Goal: Task Accomplishment & Management: Use online tool/utility

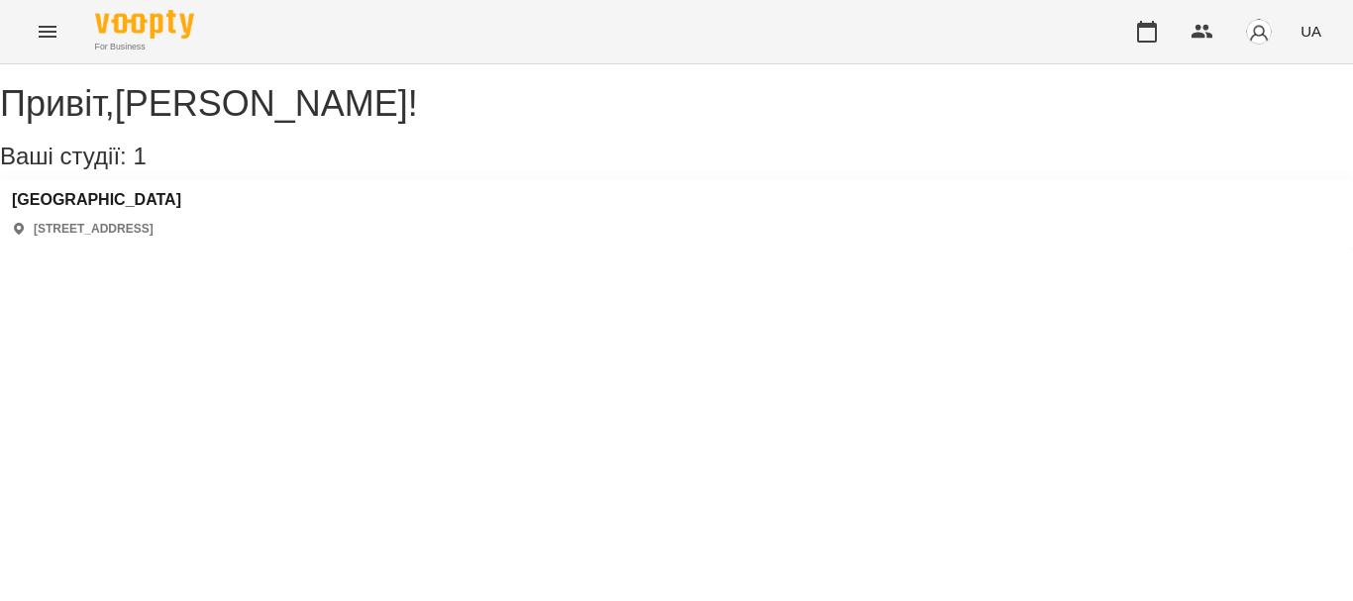
click at [59, 209] on div "Polonista center [STREET_ADDRESS]" at bounding box center [676, 214] width 1353 height 70
click at [62, 209] on h3 "[GEOGRAPHIC_DATA]" at bounding box center [96, 200] width 169 height 18
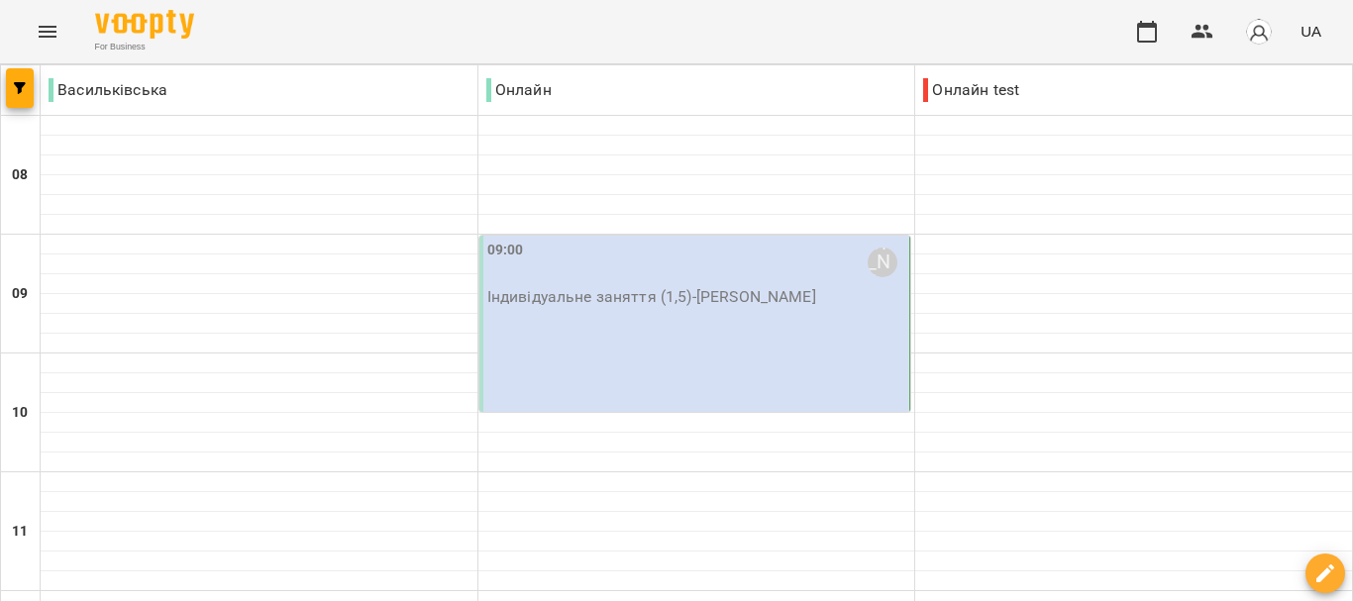
scroll to position [1429, 0]
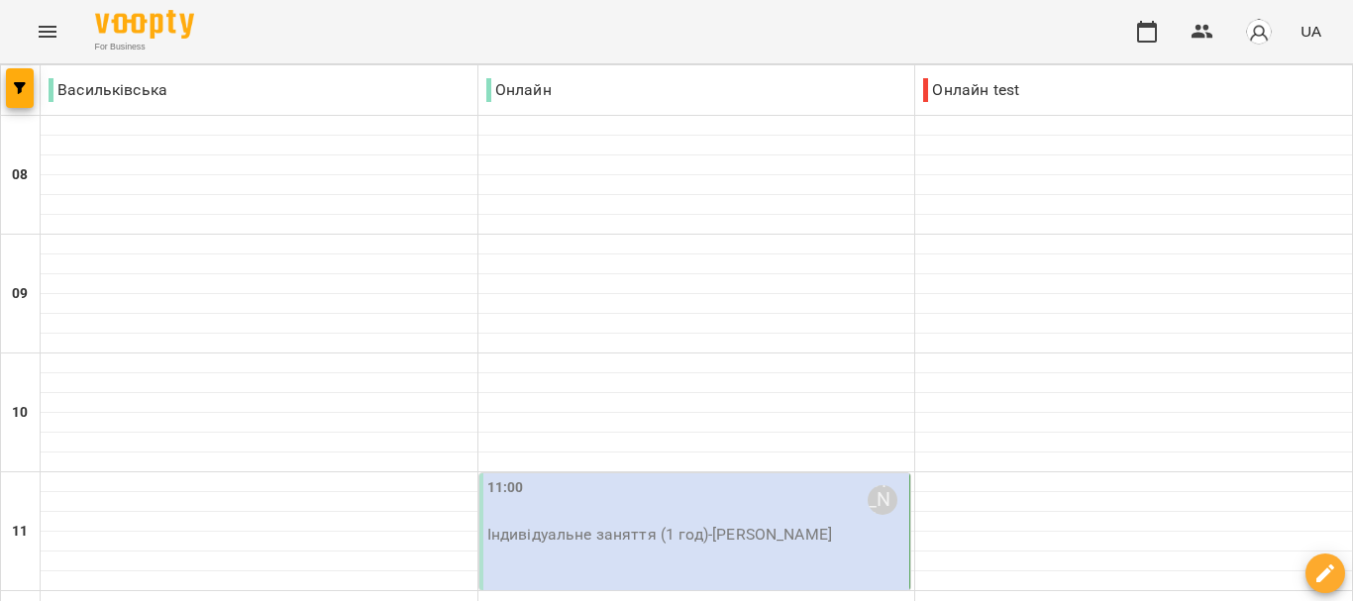
scroll to position [341, 0]
click at [680, 474] on div "11:00 [PERSON_NAME] Індивідуальне заняття (1 год) - [PERSON_NAME]" at bounding box center [695, 532] width 432 height 117
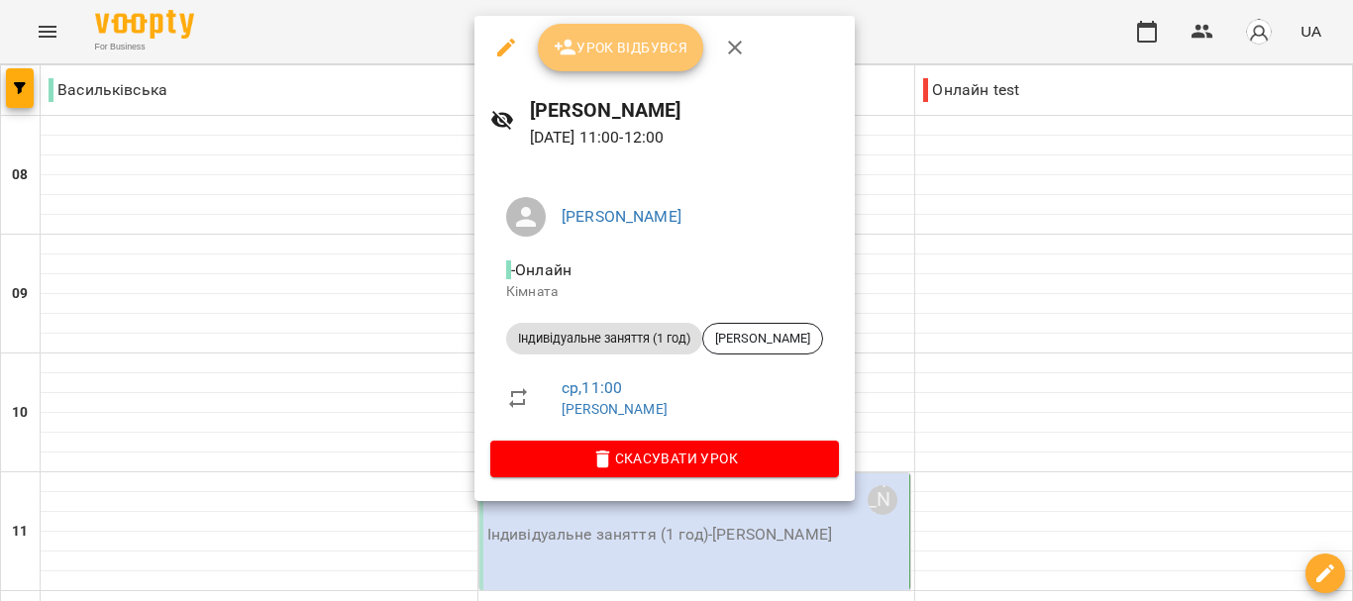
click at [642, 53] on span "Урок відбувся" at bounding box center [621, 48] width 135 height 24
